Goal: Find specific page/section: Find specific page/section

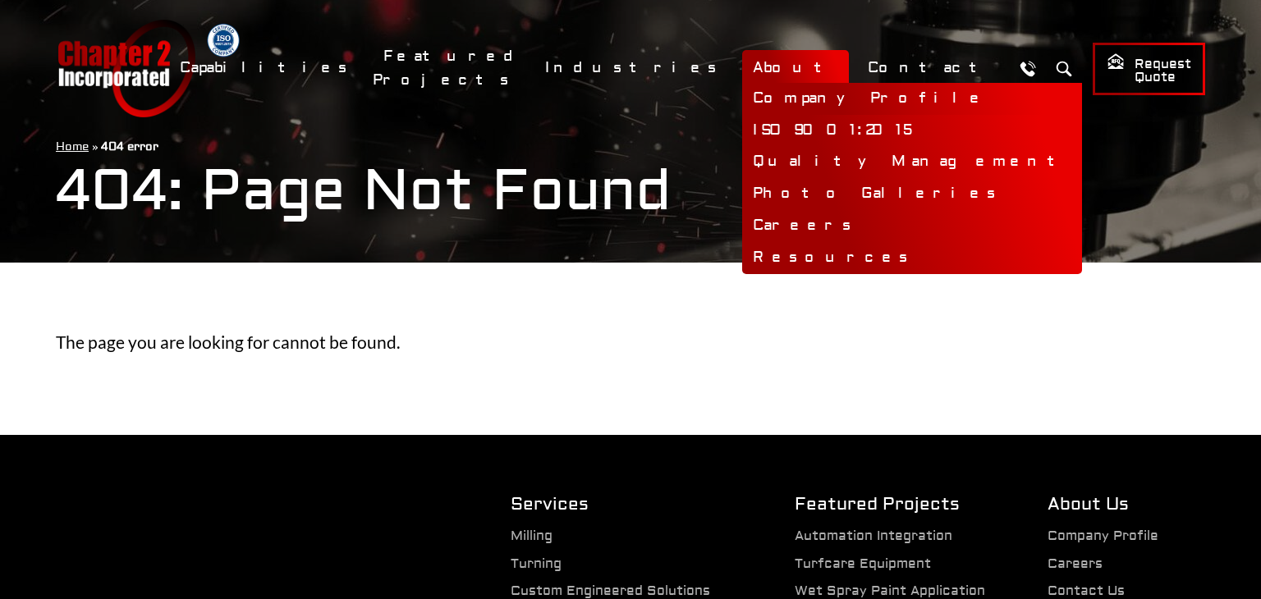
click at [835, 98] on link "Company Profile" at bounding box center [912, 99] width 340 height 32
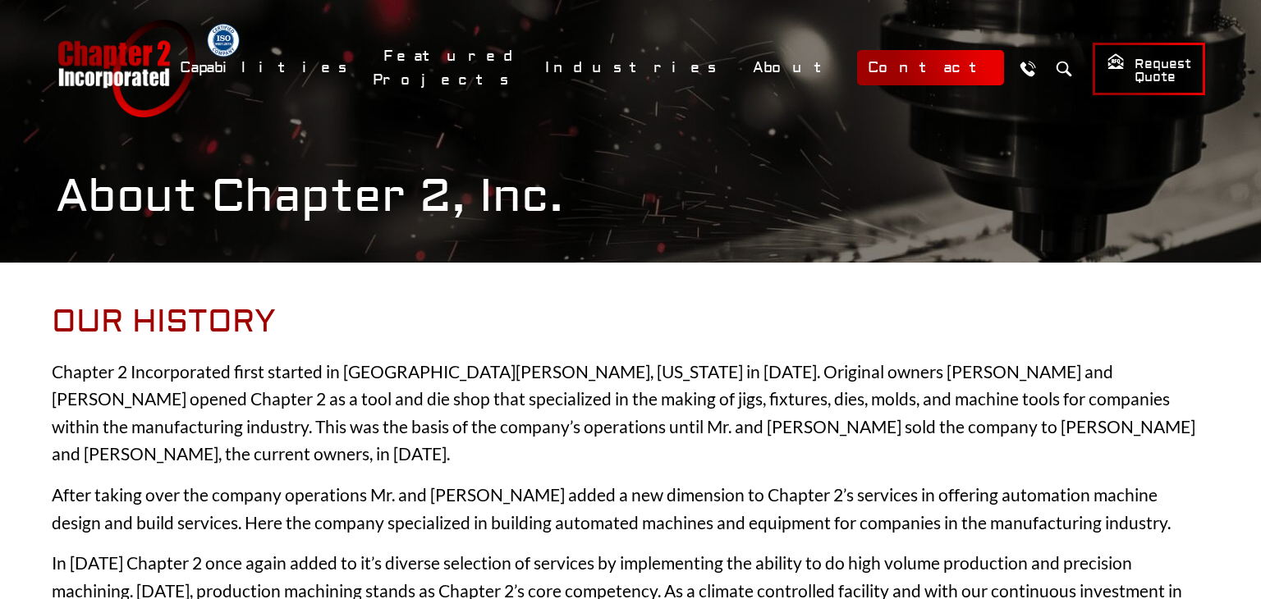
click at [922, 72] on link "Contact" at bounding box center [930, 67] width 147 height 35
